Goal: Task Accomplishment & Management: Manage account settings

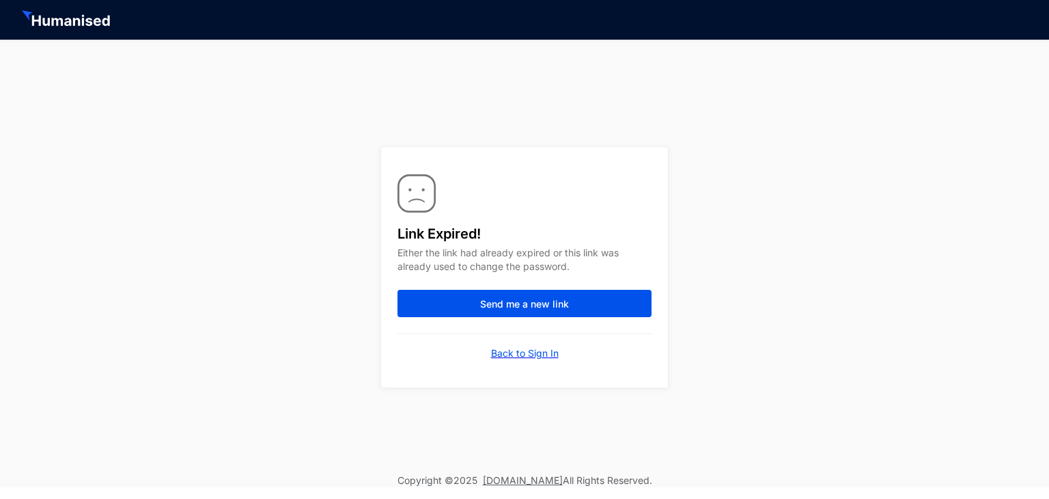
click at [520, 355] on p "Back to Sign In" at bounding box center [525, 353] width 68 height 14
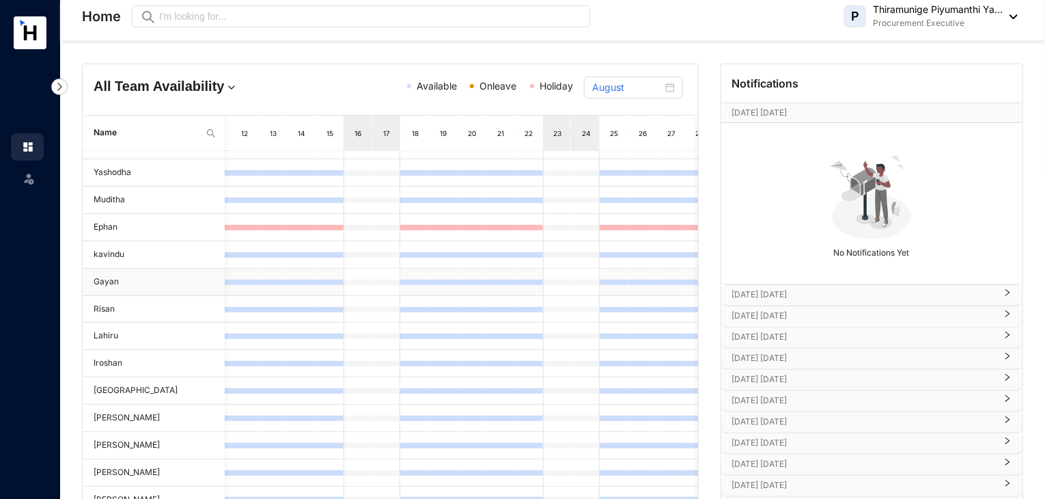
scroll to position [174, 0]
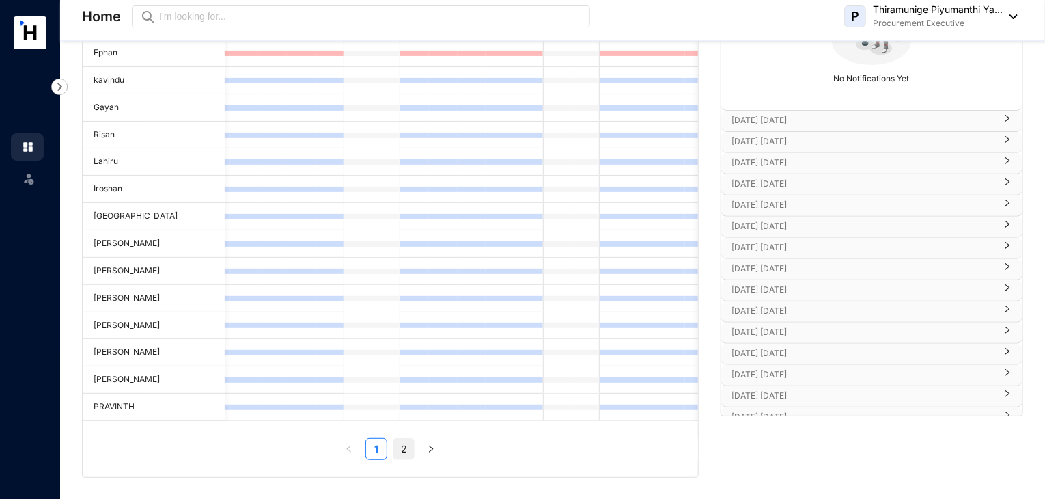
click at [409, 446] on link "2" at bounding box center [403, 448] width 20 height 20
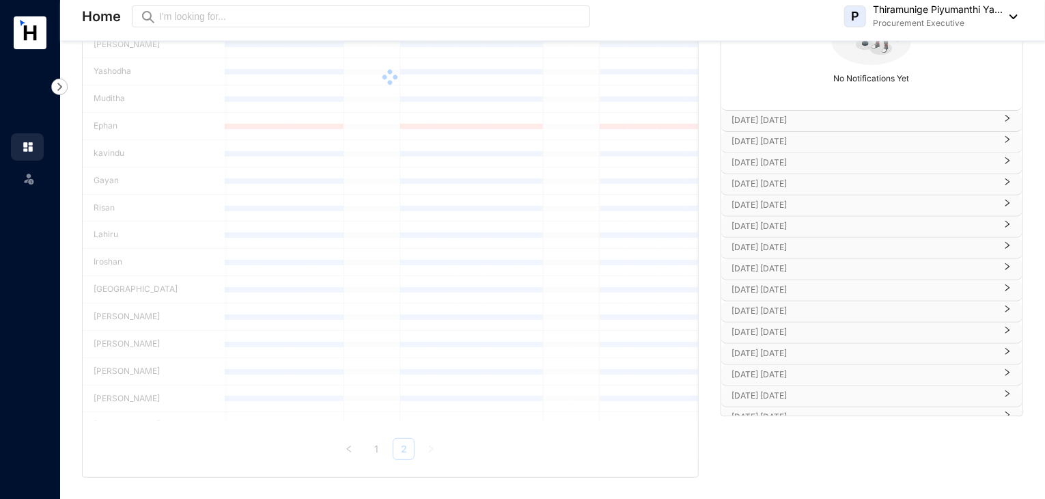
scroll to position [0, 0]
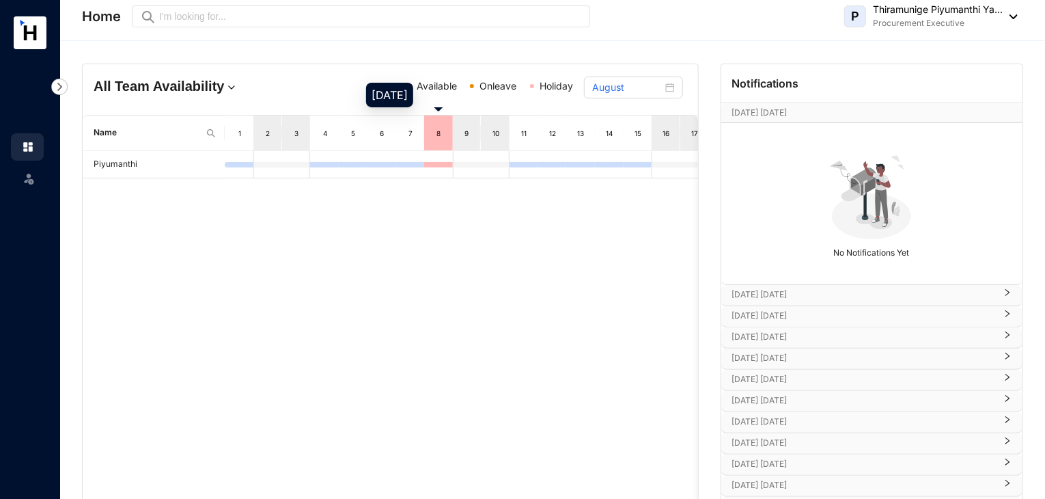
click at [433, 131] on div "8" at bounding box center [438, 133] width 11 height 14
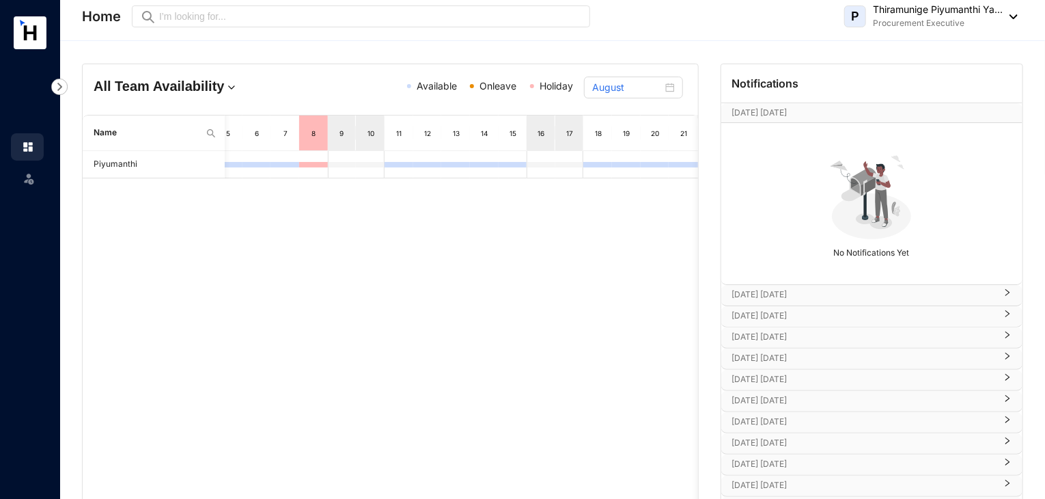
click at [494, 148] on div "14" at bounding box center [484, 132] width 29 height 35
click at [489, 138] on div "14" at bounding box center [484, 133] width 11 height 14
click at [486, 169] on td at bounding box center [484, 164] width 29 height 27
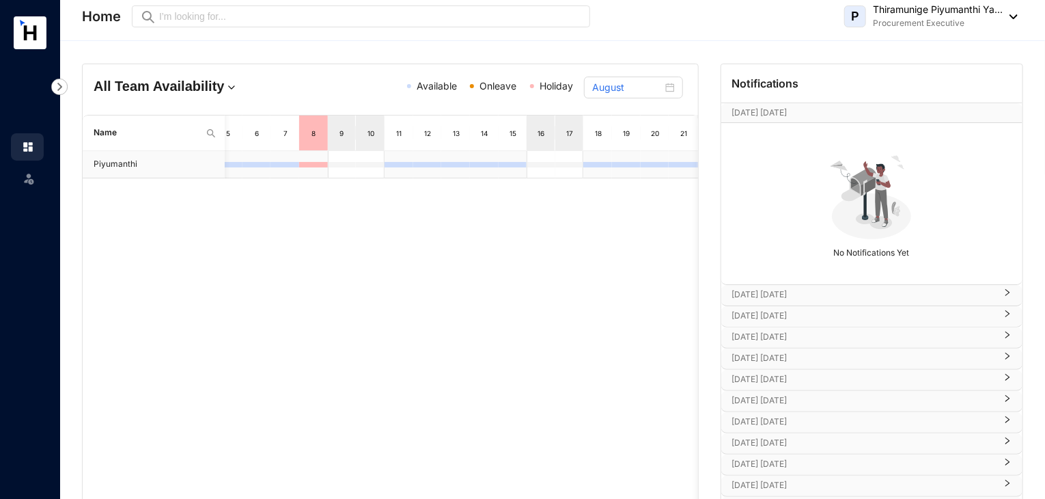
click at [486, 169] on td at bounding box center [484, 164] width 29 height 27
click at [508, 159] on td at bounding box center [513, 164] width 29 height 27
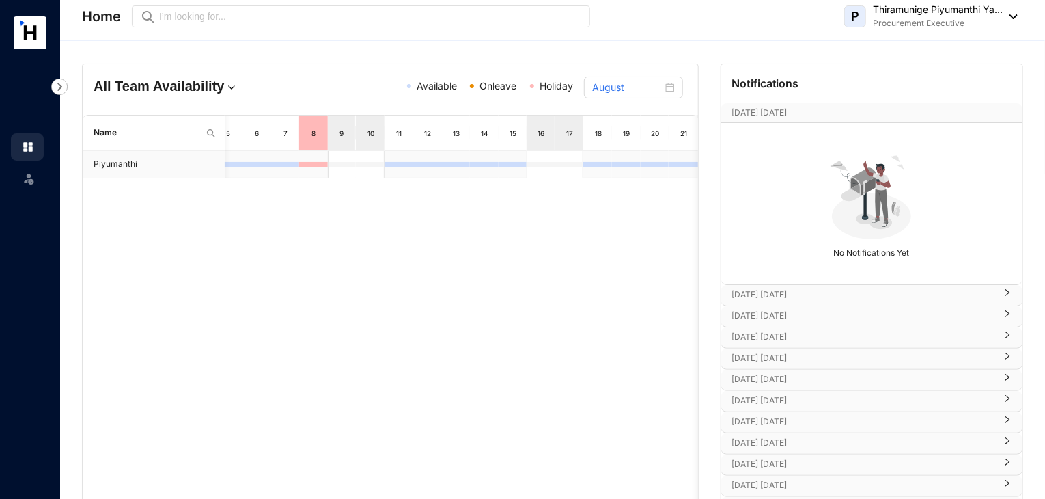
click at [508, 159] on td at bounding box center [513, 164] width 29 height 27
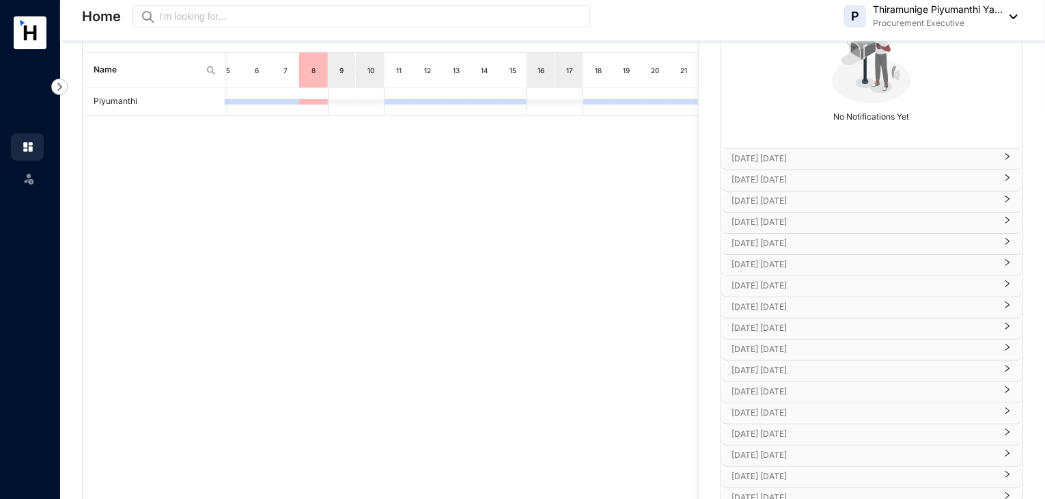
click at [774, 266] on p "[DATE] [DATE]" at bounding box center [863, 264] width 263 height 14
click at [768, 244] on p "[DATE] [DATE]" at bounding box center [863, 243] width 263 height 14
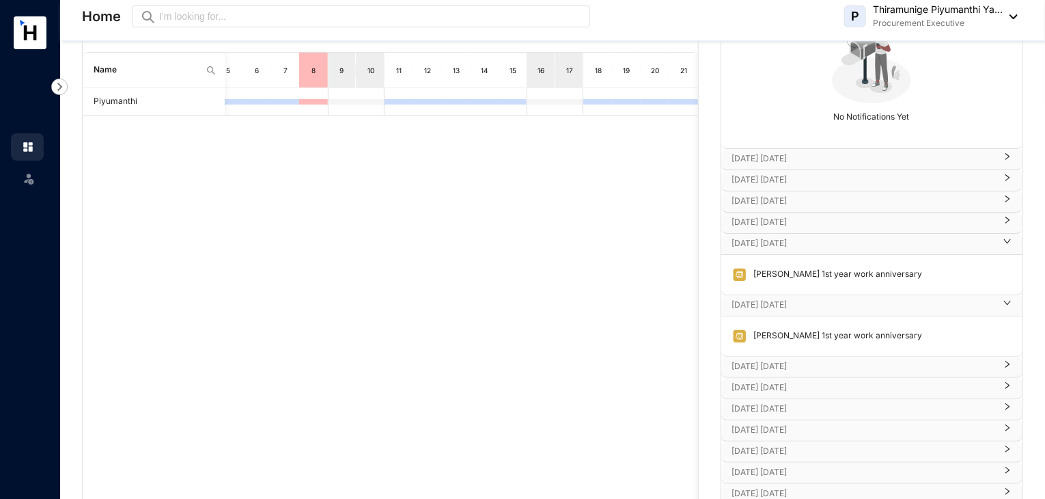
click at [784, 229] on div "[DATE] [DATE]" at bounding box center [871, 222] width 301 height 20
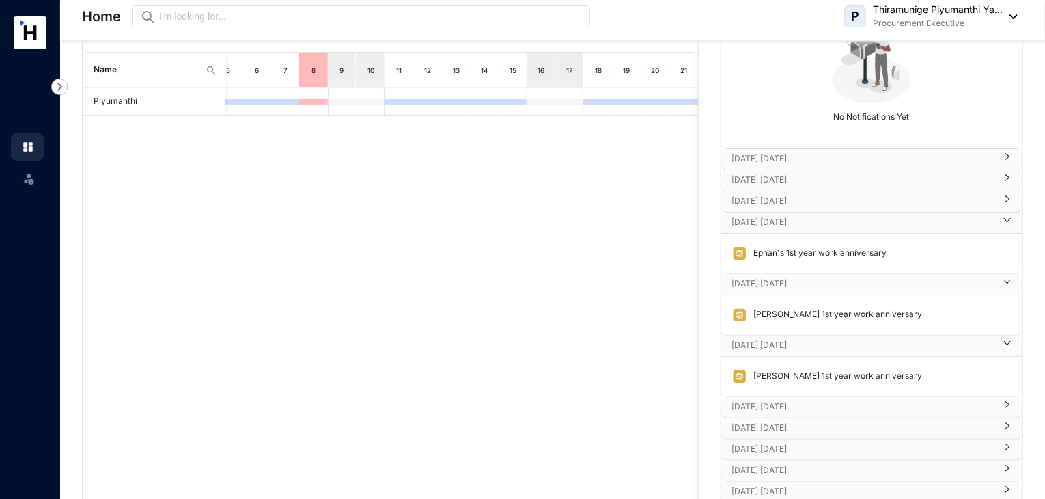
click at [762, 199] on p "[DATE] [DATE]" at bounding box center [863, 201] width 263 height 14
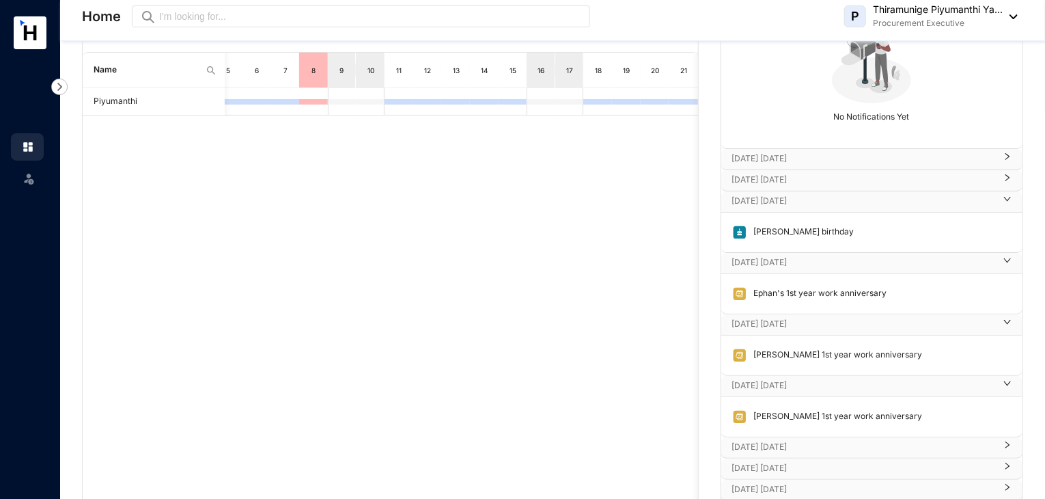
click at [778, 180] on p "[DATE] [DATE]" at bounding box center [863, 180] width 263 height 14
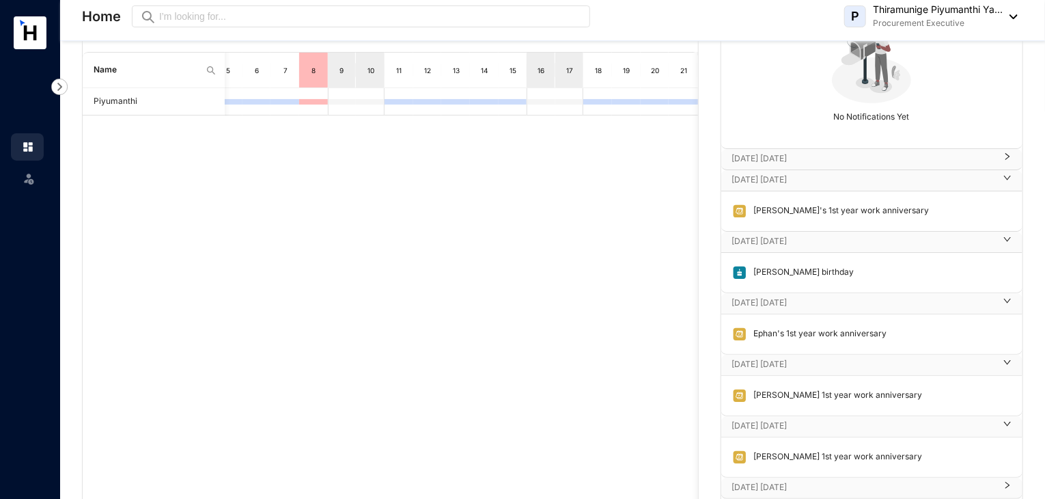
click at [802, 154] on p "[DATE] [DATE]" at bounding box center [863, 159] width 263 height 14
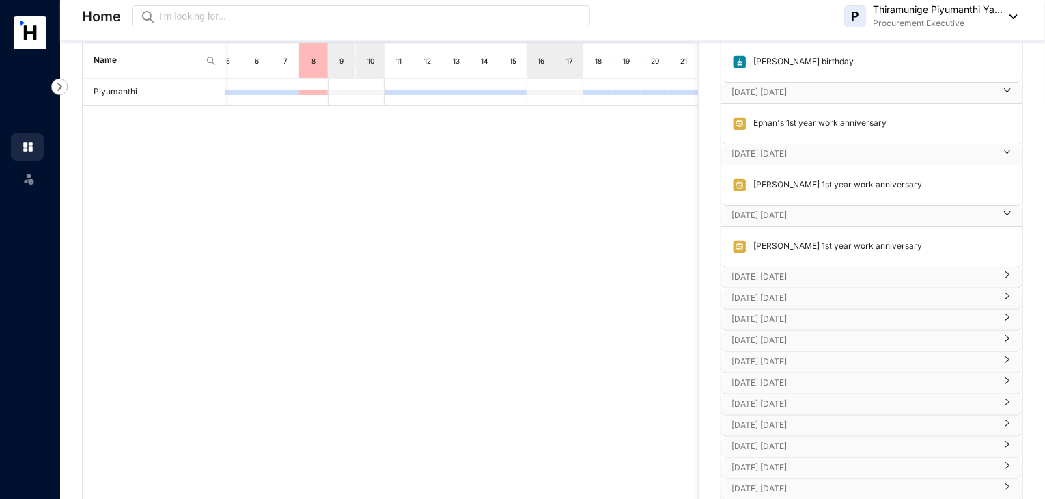
click at [747, 274] on p "[DATE] [DATE]" at bounding box center [863, 277] width 263 height 14
click at [781, 334] on p "[DATE] [DATE]" at bounding box center [863, 338] width 263 height 14
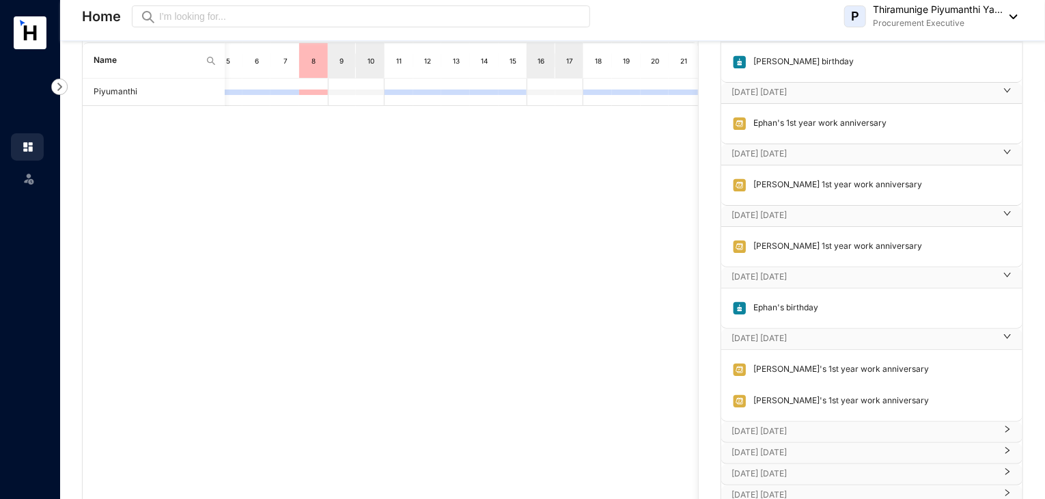
scroll to position [426, 0]
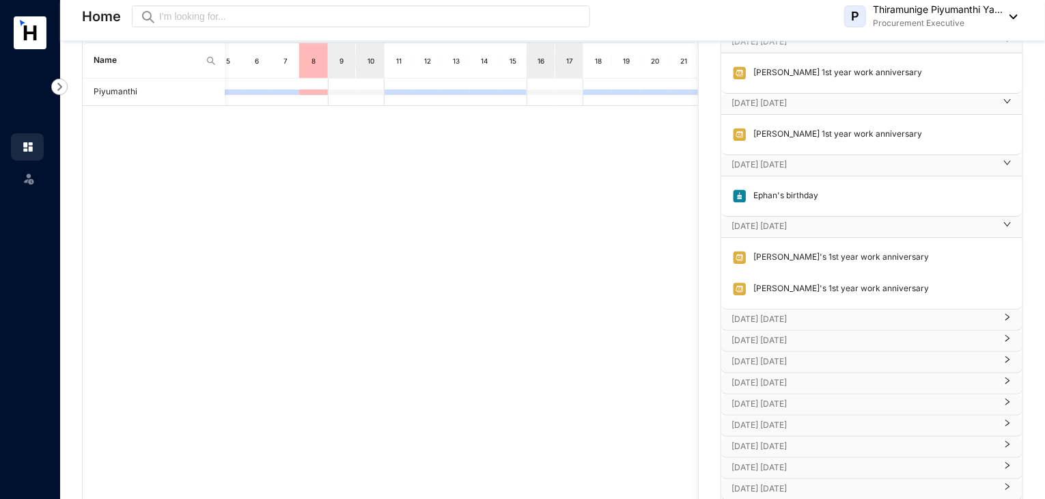
click at [773, 318] on p "[DATE] [DATE]" at bounding box center [863, 319] width 263 height 14
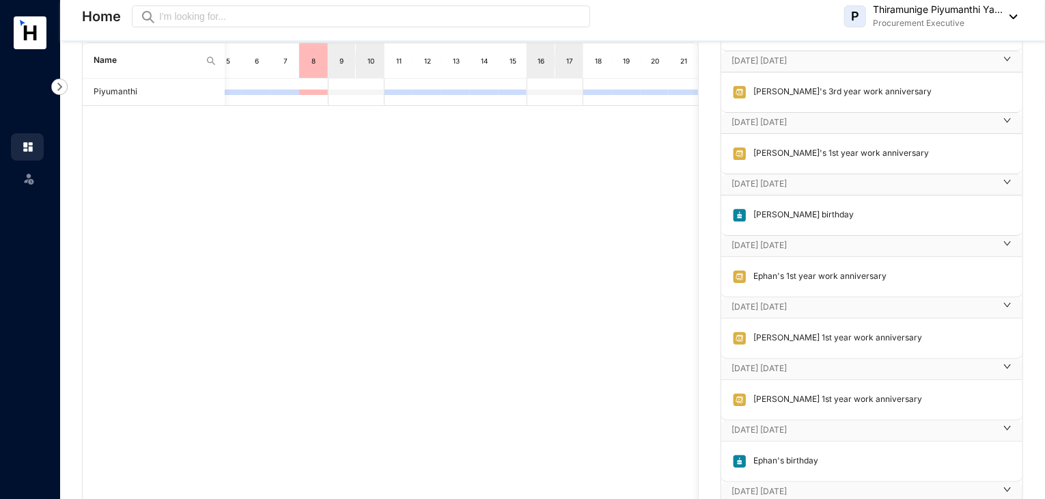
scroll to position [0, 0]
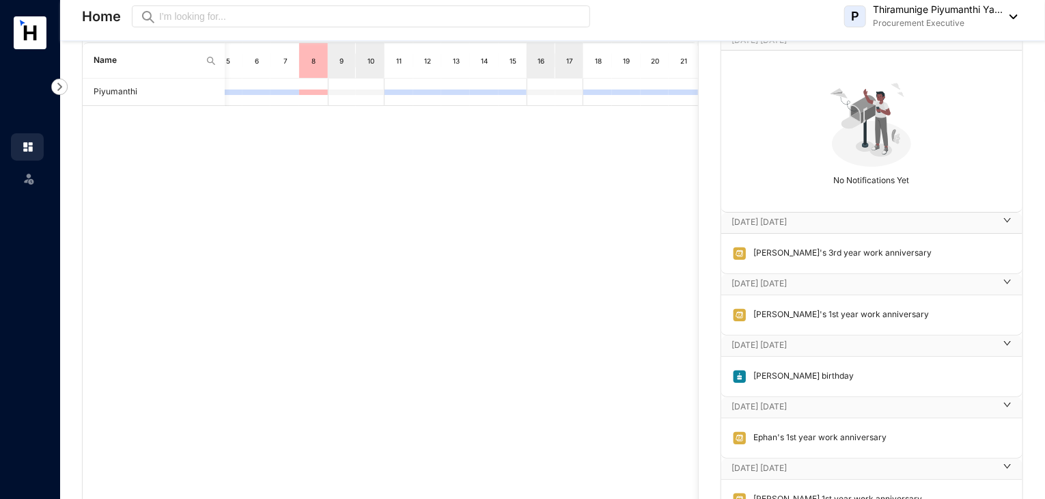
click at [609, 278] on div "Piyumanthi" at bounding box center [390, 301] width 615 height 444
click at [596, 184] on div "Piyumanthi" at bounding box center [390, 301] width 615 height 444
click at [575, 199] on div "Piyumanthi" at bounding box center [390, 301] width 615 height 444
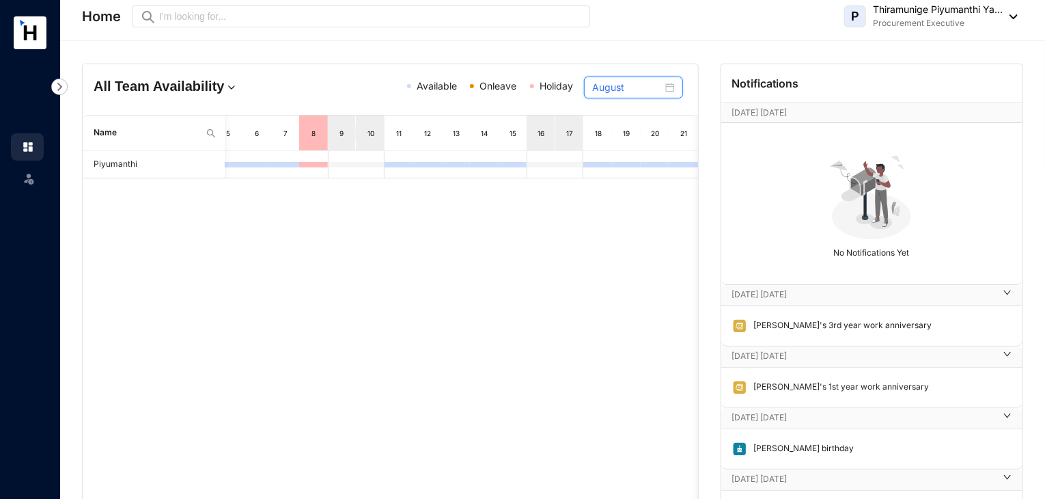
click at [649, 85] on input "August" at bounding box center [627, 87] width 70 height 15
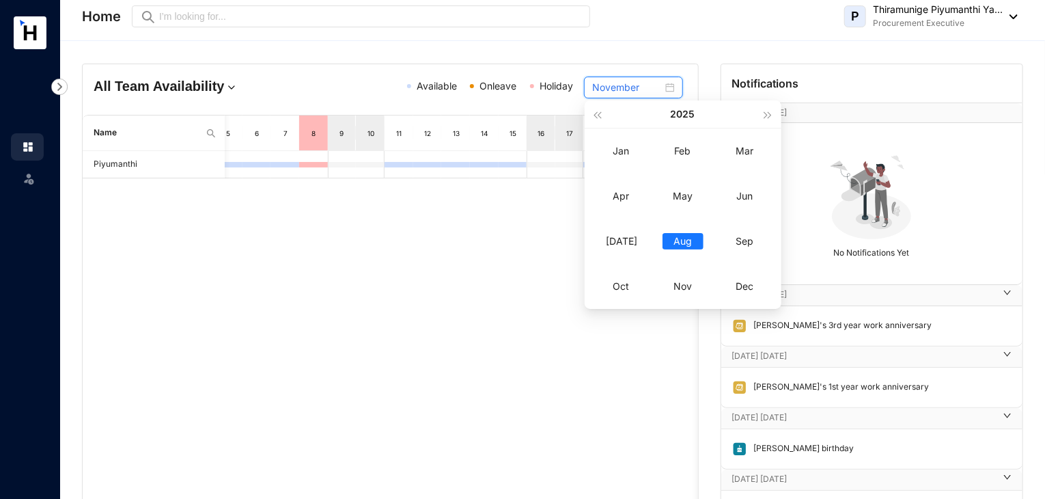
type input "August"
click at [569, 370] on div "Piyumanthi" at bounding box center [390, 373] width 615 height 444
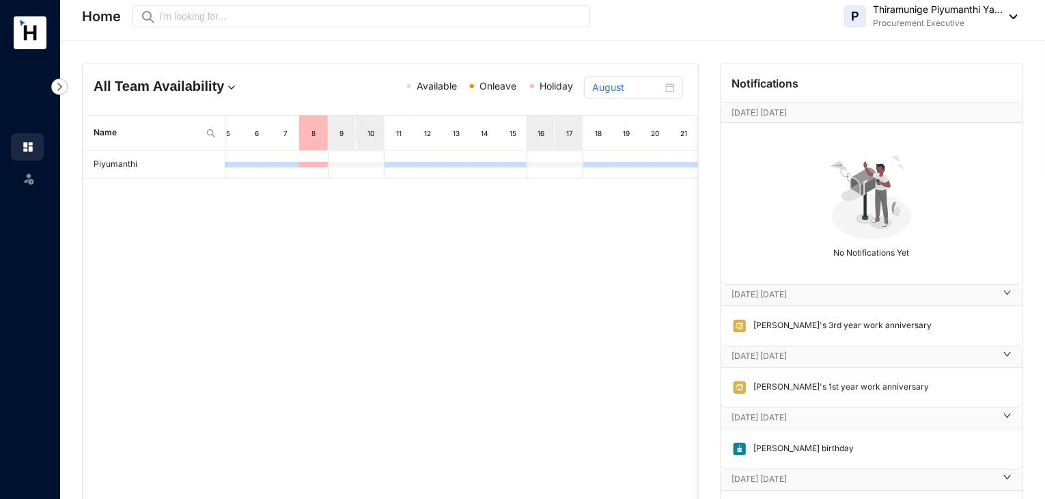
click at [783, 121] on div "[DATE] [DATE] [DATE]" at bounding box center [871, 112] width 301 height 19
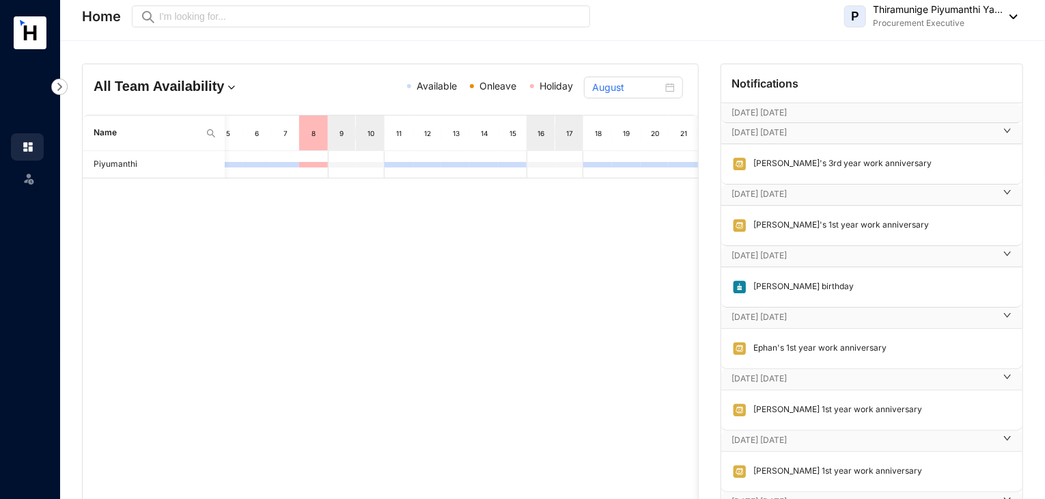
click at [778, 111] on p "[DATE] [DATE]" at bounding box center [858, 113] width 253 height 14
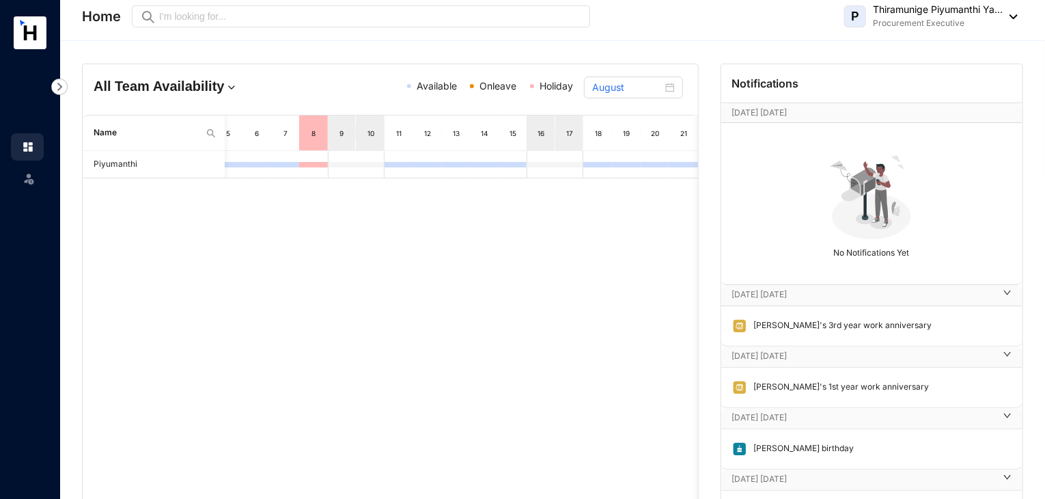
click at [512, 406] on div "Piyumanthi" at bounding box center [390, 373] width 615 height 444
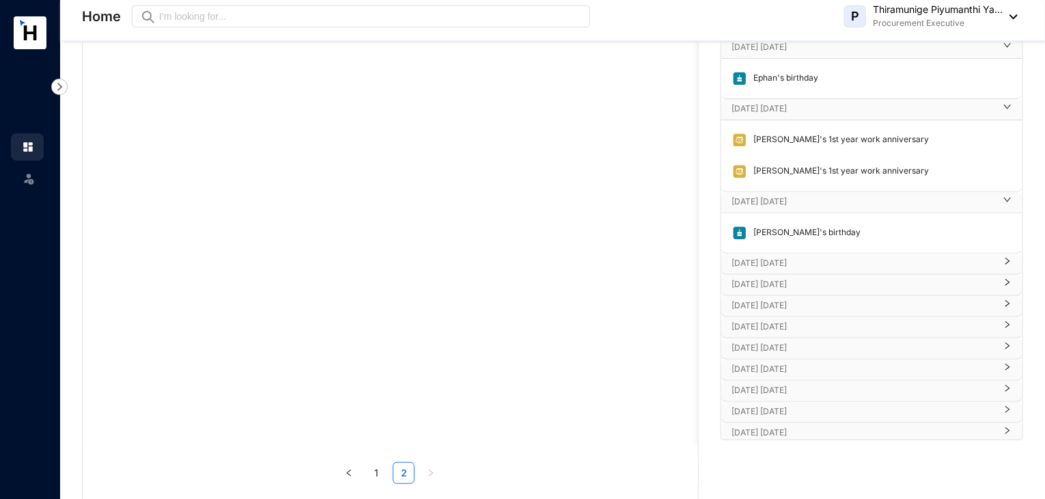
scroll to position [152, 0]
click at [772, 257] on p "[DATE] [DATE]" at bounding box center [863, 262] width 263 height 14
click at [752, 320] on p "[DATE] [DATE]" at bounding box center [863, 323] width 263 height 14
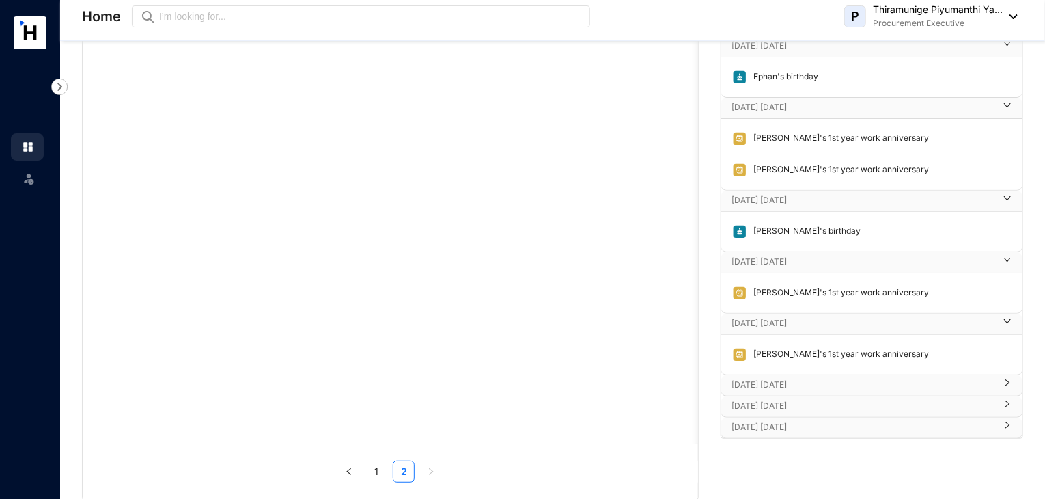
click at [762, 382] on p "[DATE] [DATE]" at bounding box center [863, 385] width 263 height 14
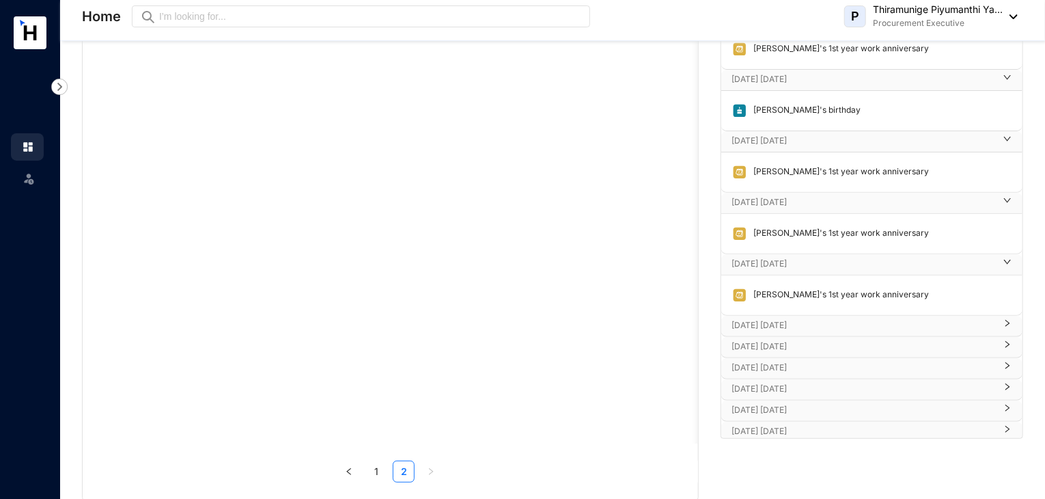
click at [759, 320] on p "[DATE] [DATE]" at bounding box center [863, 325] width 263 height 14
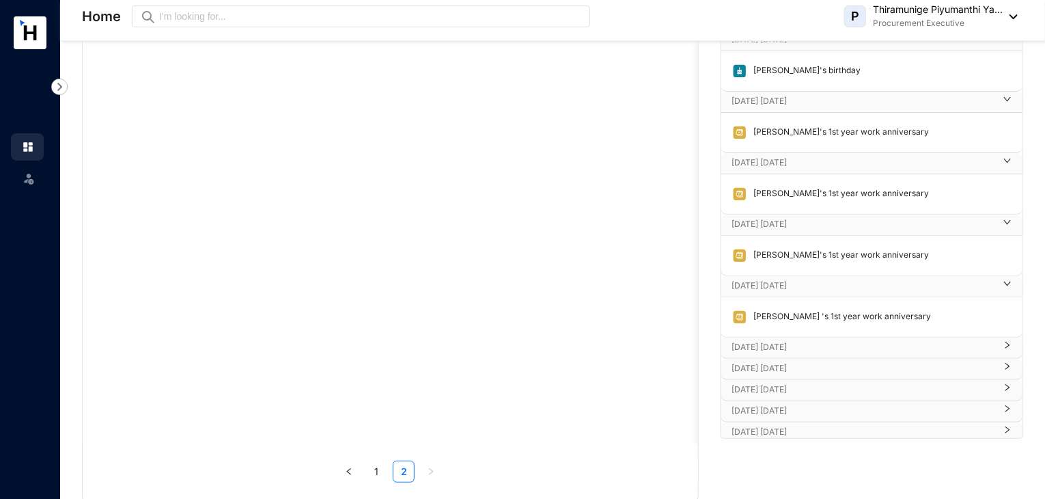
click at [792, 345] on p "[DATE] [DATE]" at bounding box center [863, 347] width 263 height 14
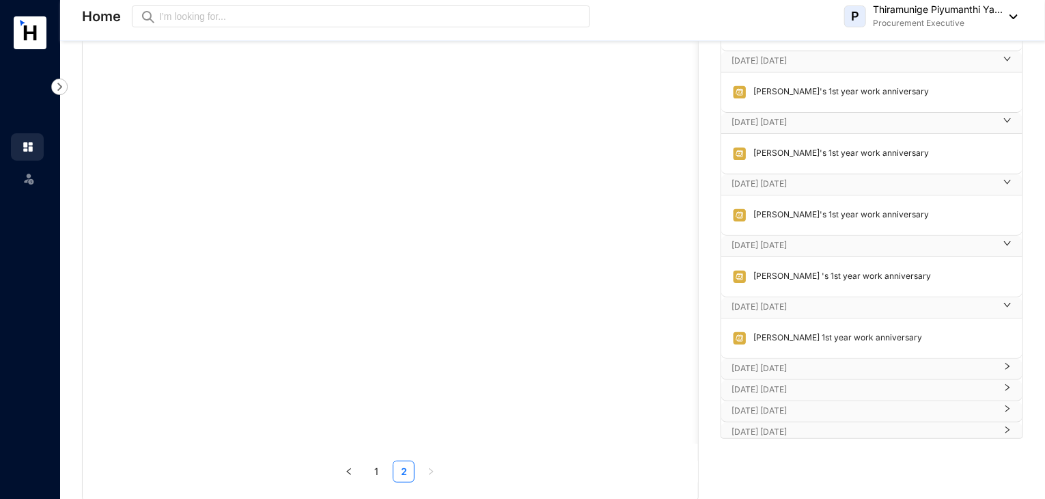
click at [775, 365] on p "[DATE] [DATE]" at bounding box center [863, 368] width 263 height 14
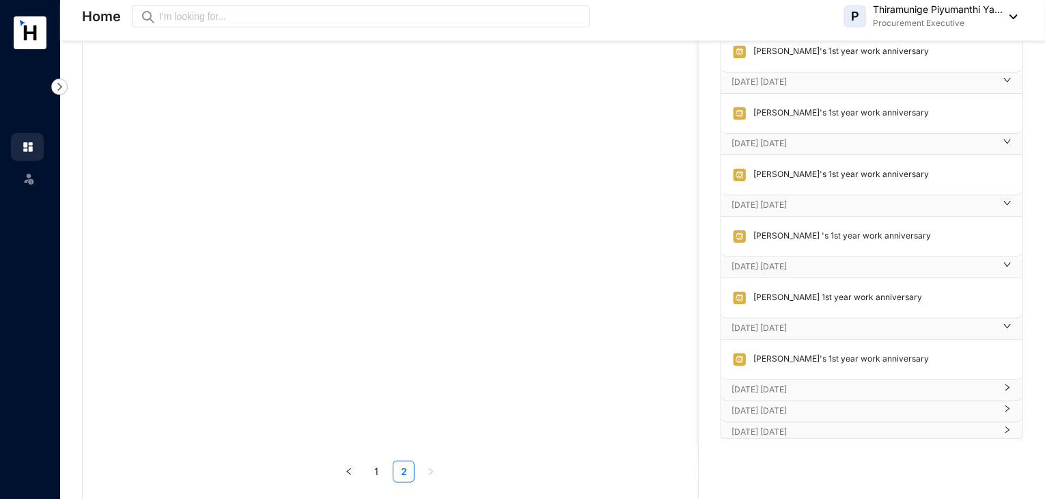
click at [771, 380] on div "[DATE] [DATE]" at bounding box center [871, 390] width 301 height 20
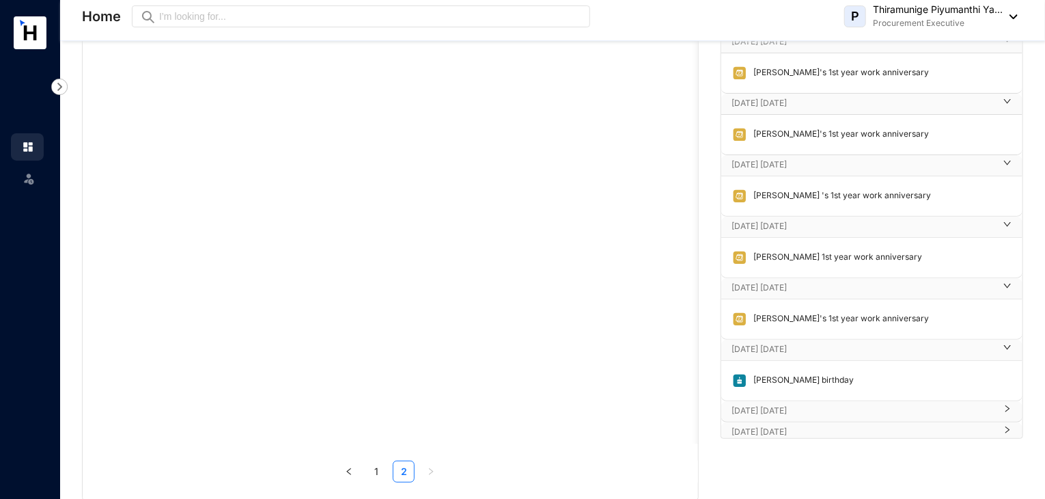
click at [768, 408] on p "[DATE] [DATE]" at bounding box center [863, 411] width 263 height 14
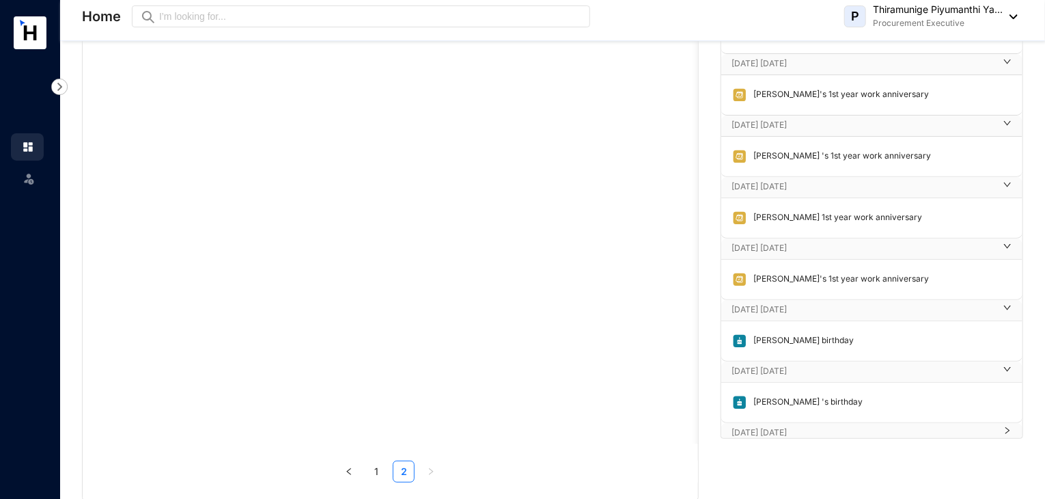
click at [779, 426] on p "[DATE] [DATE]" at bounding box center [863, 433] width 263 height 14
click at [779, 426] on p "[DATE] [DATE]" at bounding box center [863, 430] width 263 height 14
click at [771, 426] on p "[DATE] [DATE]" at bounding box center [863, 432] width 263 height 14
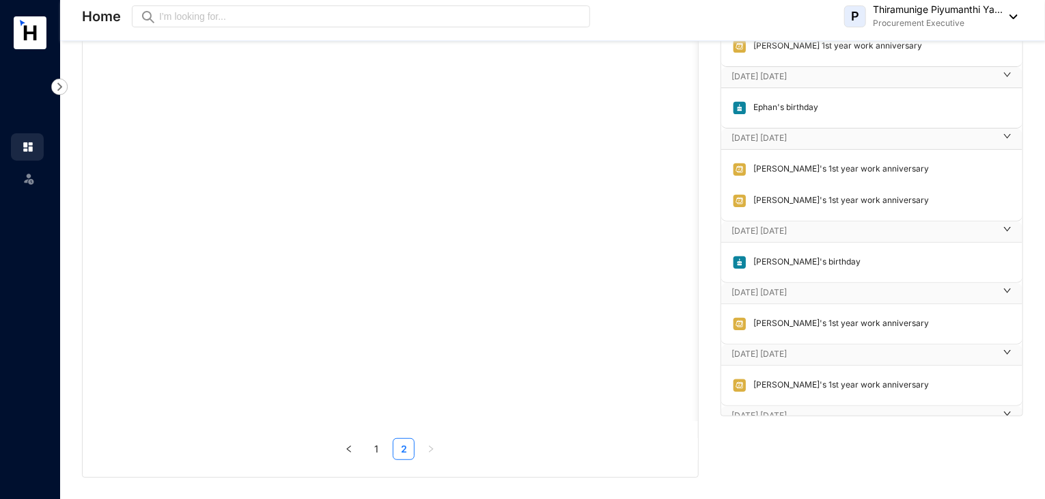
scroll to position [0, 0]
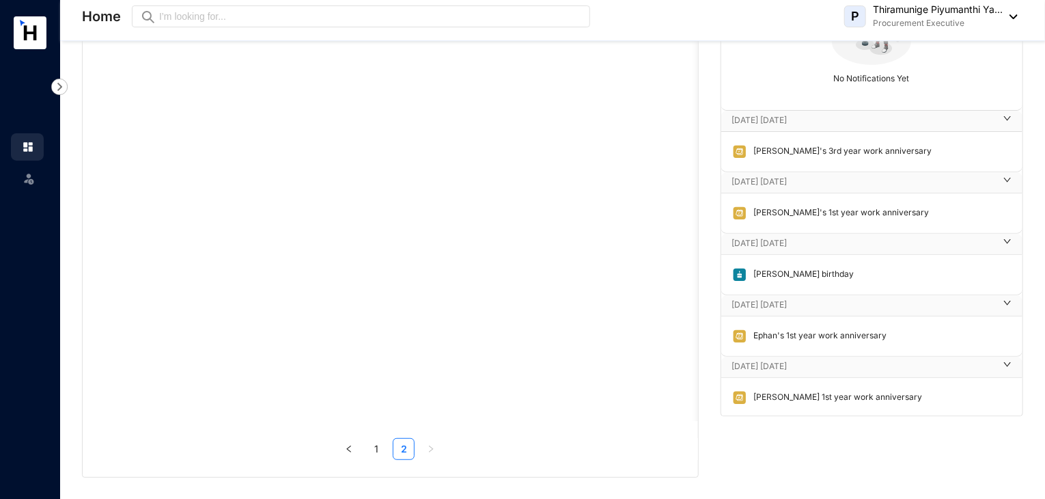
click at [548, 284] on div "Piyumanthi" at bounding box center [390, 199] width 615 height 444
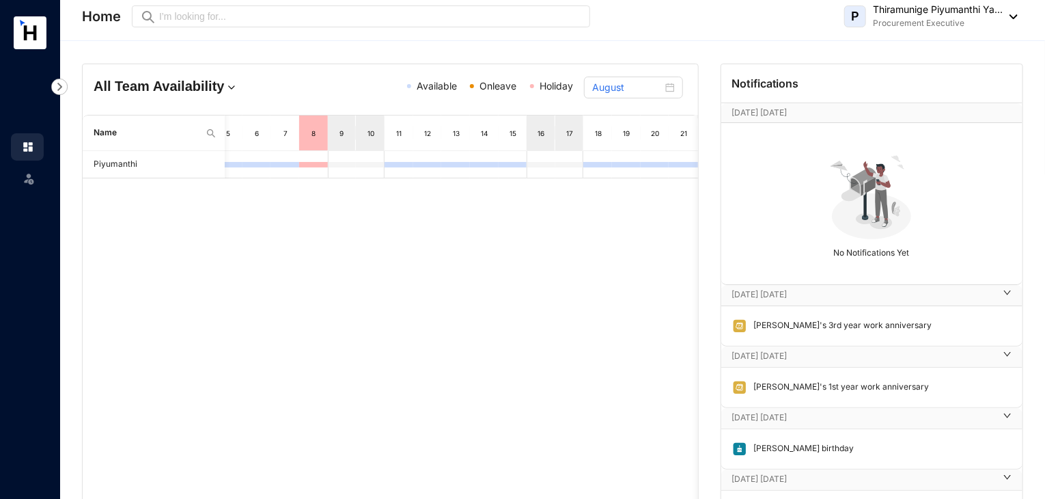
click at [840, 148] on img at bounding box center [871, 195] width 94 height 94
click at [766, 107] on p "[DATE] [DATE]" at bounding box center [858, 113] width 253 height 14
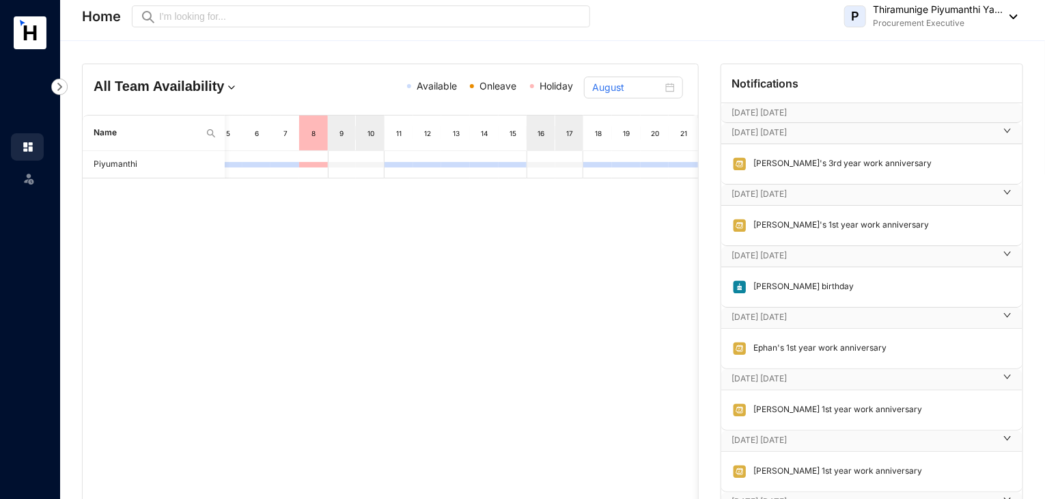
click at [488, 94] on div "Available Onleave Holiday" at bounding box center [474, 91] width 197 height 24
click at [440, 85] on span "Available" at bounding box center [437, 86] width 40 height 12
click at [563, 83] on span "Holiday" at bounding box center [556, 86] width 33 height 12
click at [225, 85] on img at bounding box center [232, 88] width 14 height 14
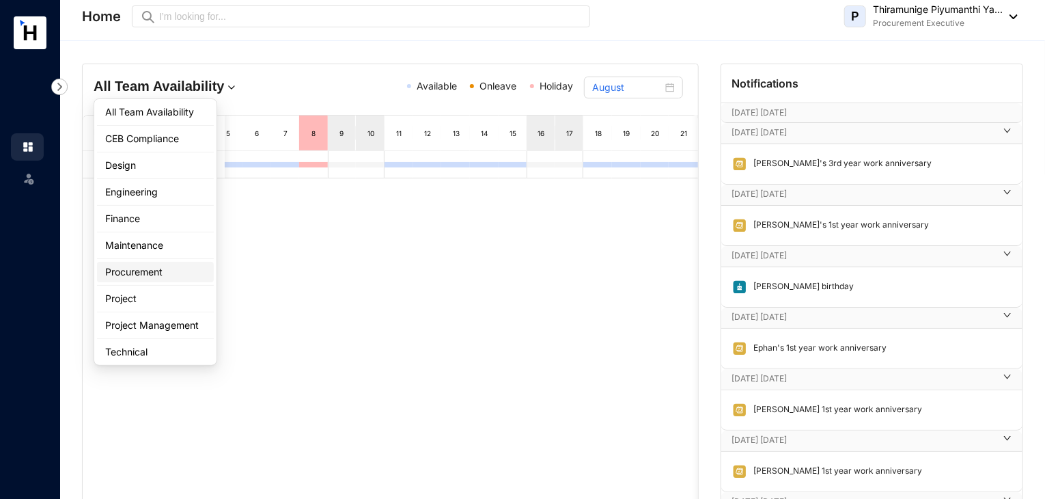
click at [125, 268] on div "Procurement" at bounding box center [155, 272] width 100 height 14
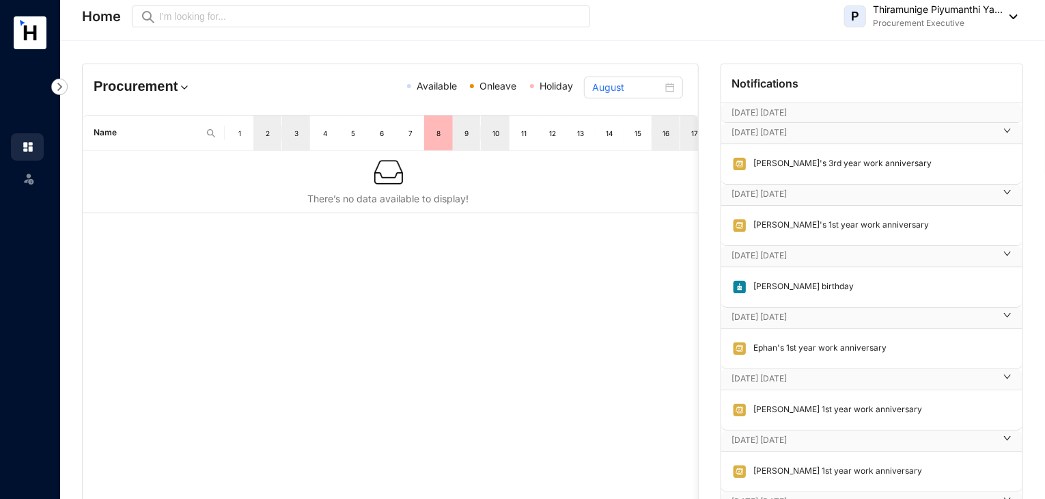
click at [180, 87] on img at bounding box center [185, 88] width 14 height 14
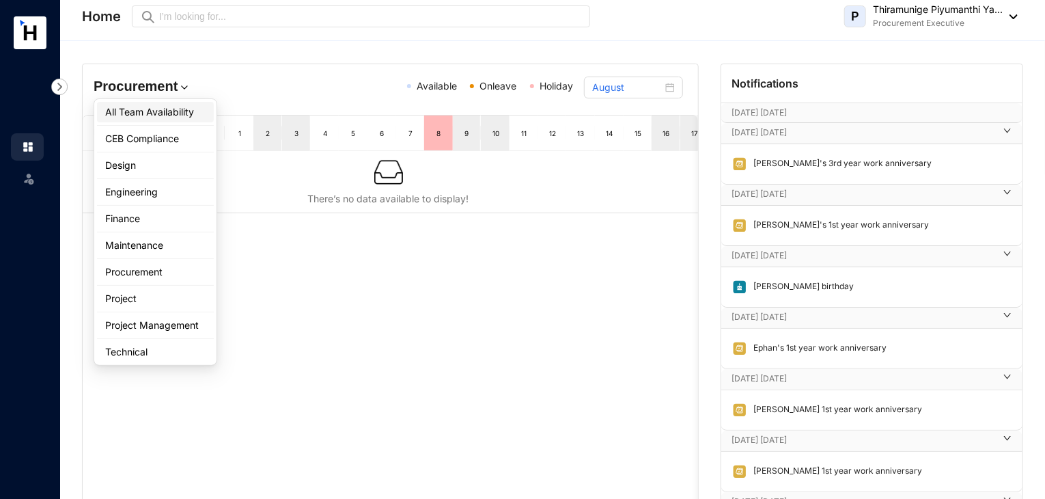
click at [175, 116] on div "All Team Availability" at bounding box center [155, 112] width 100 height 14
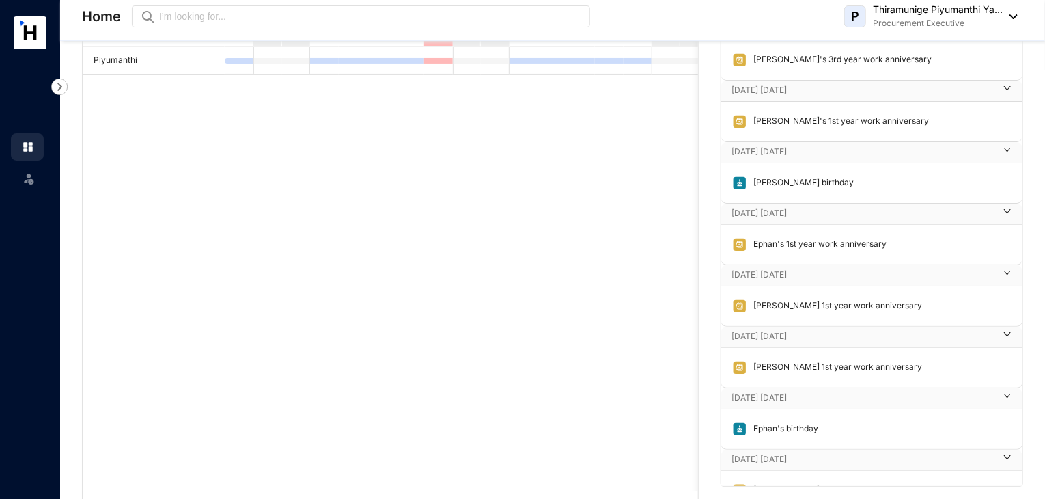
scroll to position [174, 0]
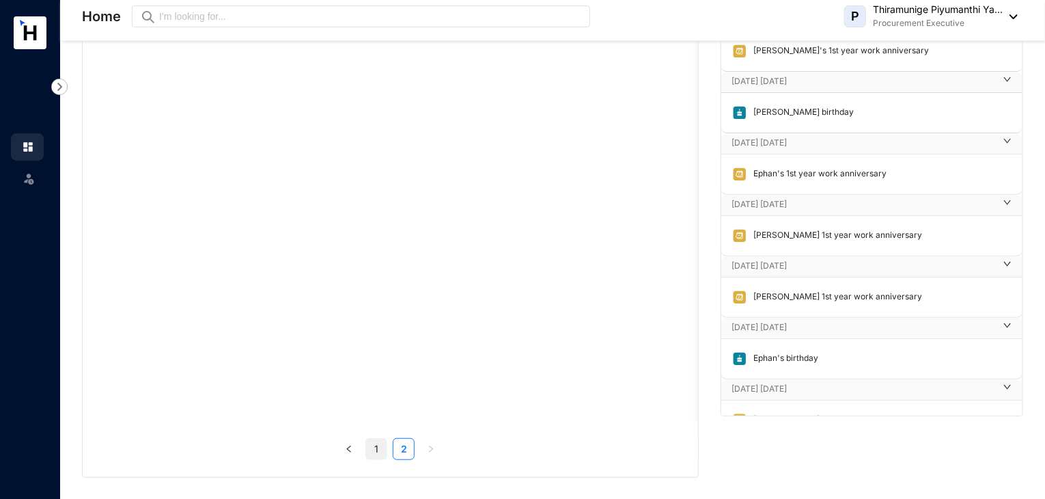
click at [366, 456] on link "1" at bounding box center [376, 448] width 20 height 20
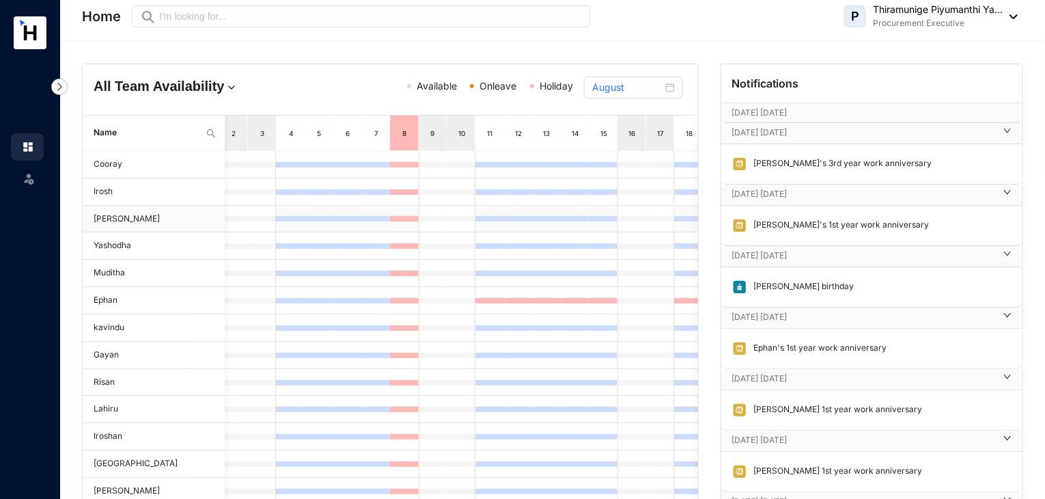
scroll to position [0, 60]
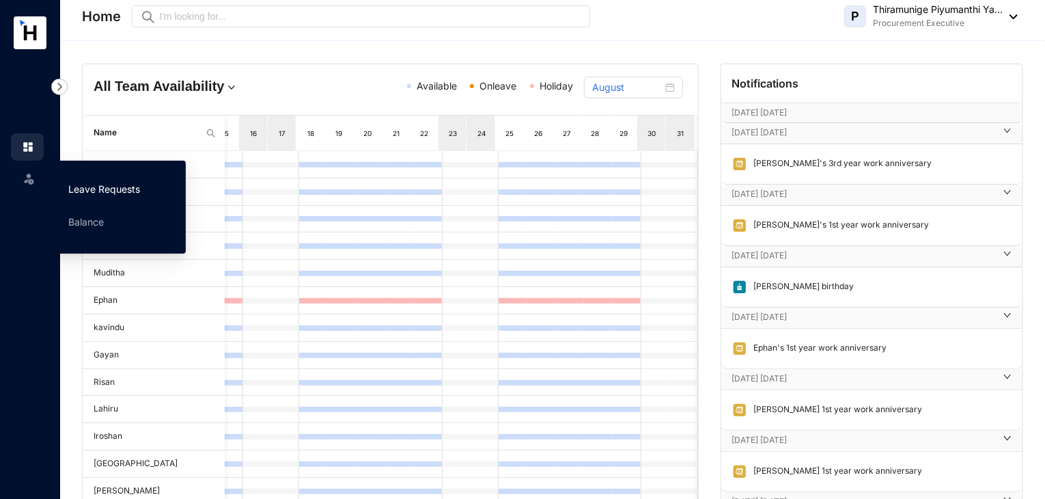
click at [85, 186] on link "Leave Requests" at bounding box center [104, 189] width 72 height 12
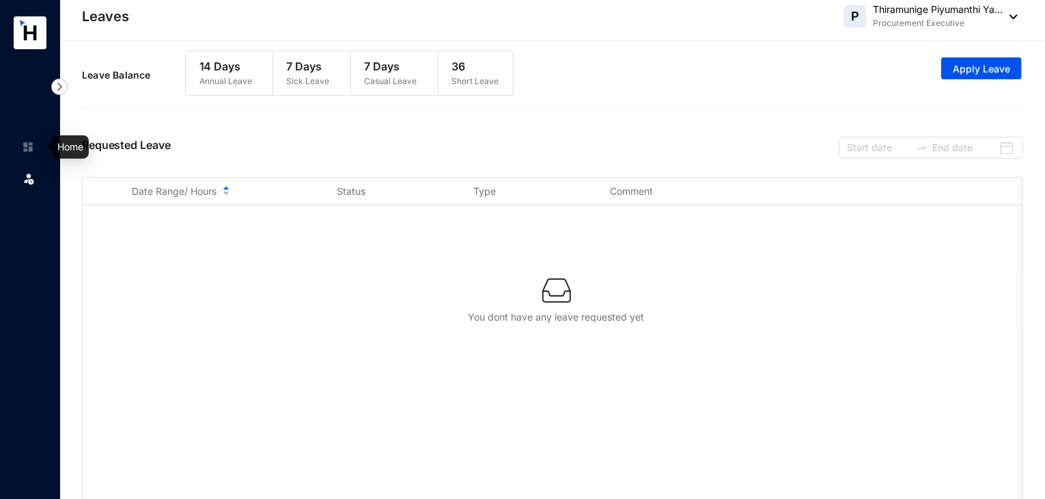
click at [28, 142] on img at bounding box center [28, 147] width 12 height 12
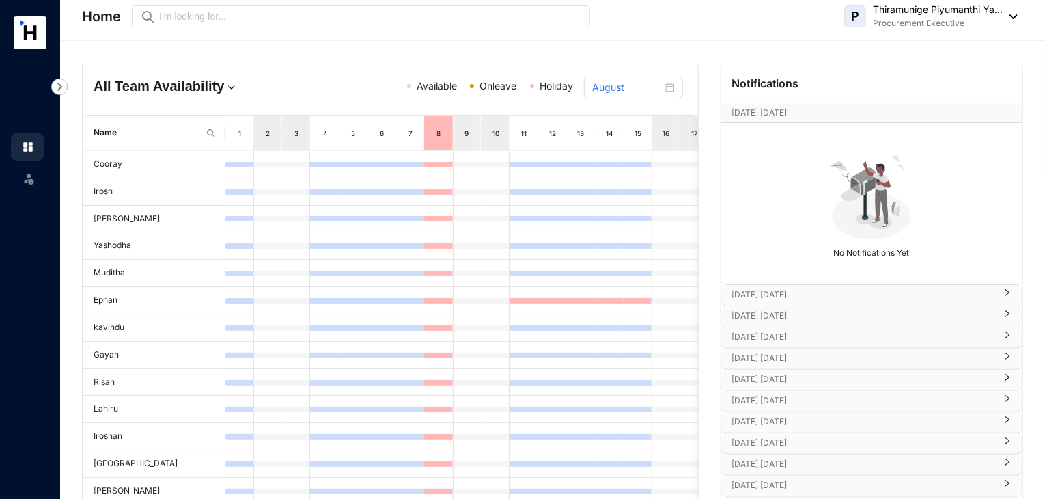
click at [139, 50] on div "All Team Availability Available Onleave Holiday August Name 1 2 3 4 5 6 7 8 9 1…" at bounding box center [552, 360] width 985 height 638
